Goal: Check status: Check status

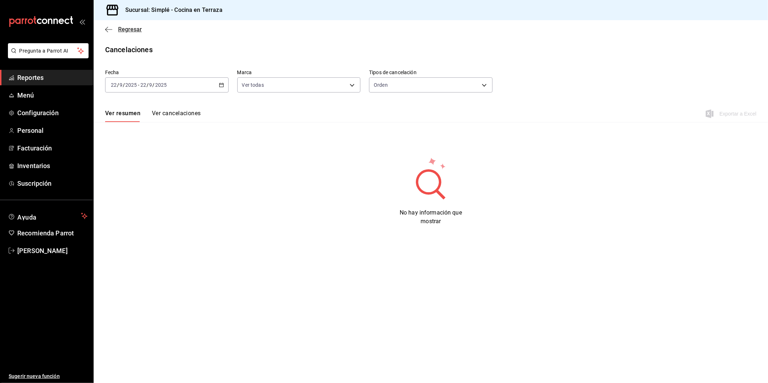
click at [109, 27] on icon "button" at bounding box center [108, 29] width 7 height 6
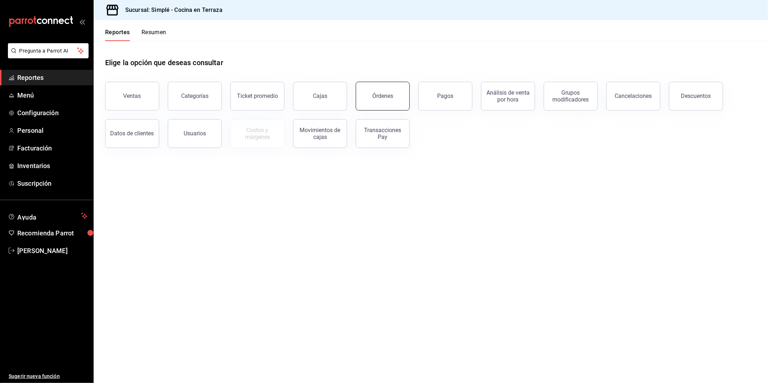
click at [382, 99] on button "Órdenes" at bounding box center [383, 96] width 54 height 29
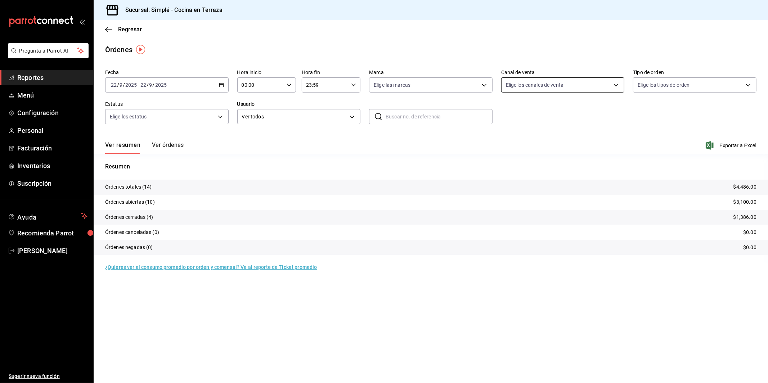
click at [533, 91] on body "Pregunta a Parrot AI Reportes Menú Configuración Personal Facturación Inventari…" at bounding box center [384, 191] width 768 height 383
click at [512, 185] on label at bounding box center [510, 186] width 9 height 6
click at [512, 185] on input "checkbox" at bounding box center [509, 186] width 6 height 6
checkbox input "false"
click at [510, 184] on input "checkbox" at bounding box center [509, 186] width 6 height 6
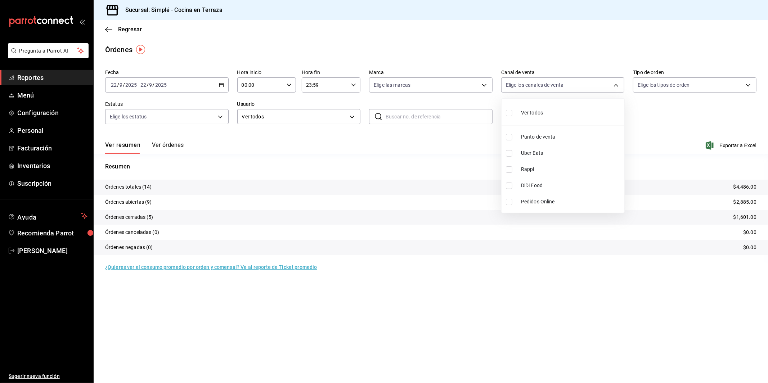
checkbox input "true"
type input "DIDI_FOOD"
click at [510, 184] on input "checkbox" at bounding box center [509, 186] width 6 height 6
checkbox input "false"
click at [510, 156] on input "checkbox" at bounding box center [509, 153] width 6 height 6
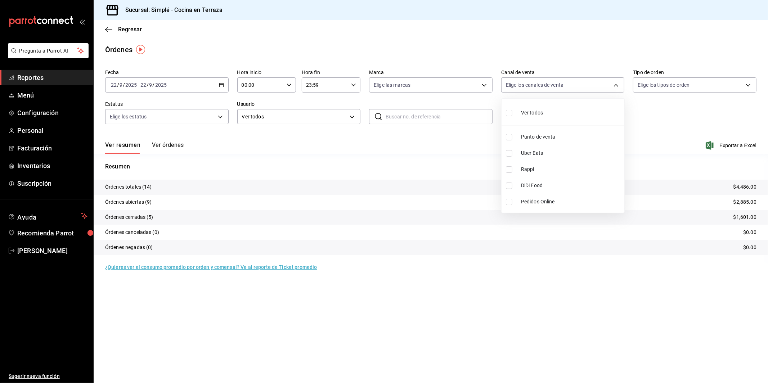
checkbox input "true"
type input "UBER_EATS"
click at [510, 156] on input "checkbox" at bounding box center [509, 153] width 6 height 6
checkbox input "false"
click at [637, 141] on div at bounding box center [384, 191] width 768 height 383
